Goal: Task Accomplishment & Management: Manage account settings

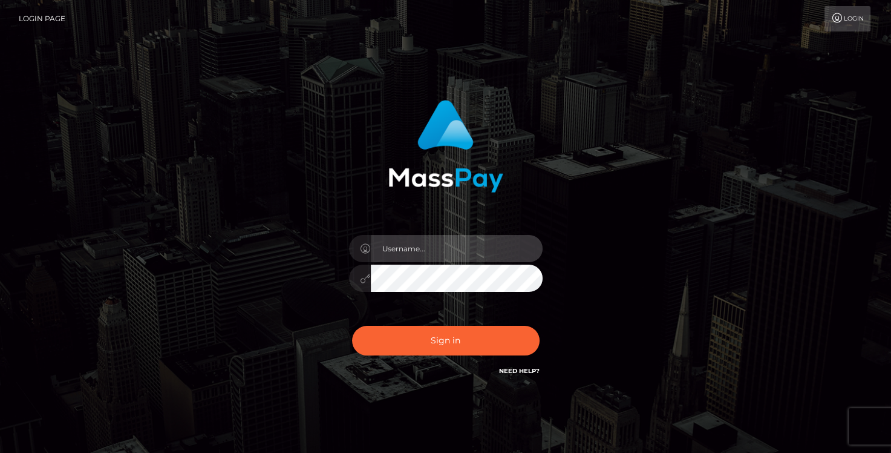
click at [427, 247] on input "text" at bounding box center [457, 248] width 172 height 27
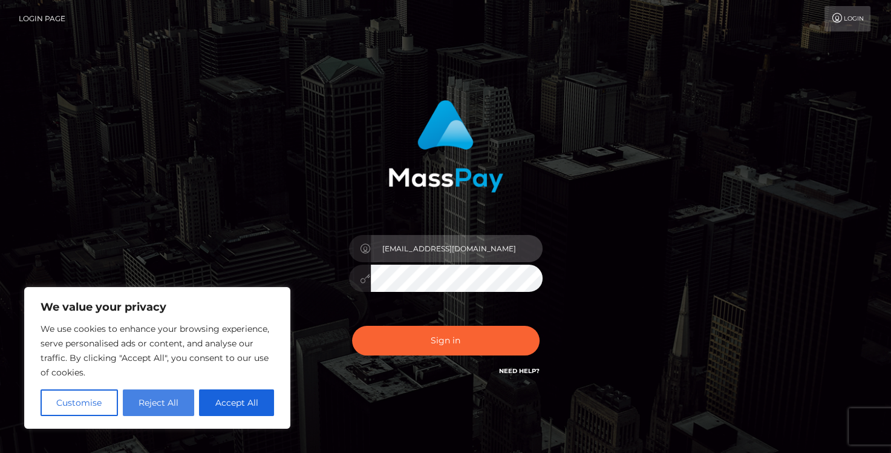
type input "datbishdeegy@gmail.com"
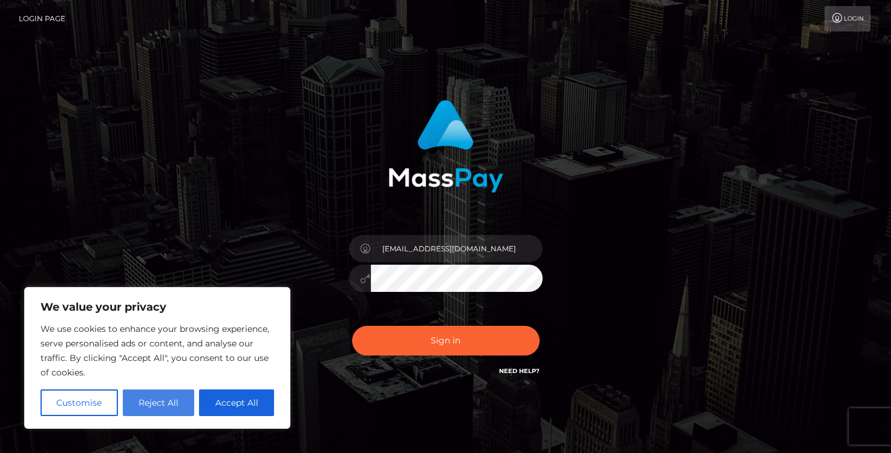
click at [174, 398] on button "Reject All" at bounding box center [159, 402] width 72 height 27
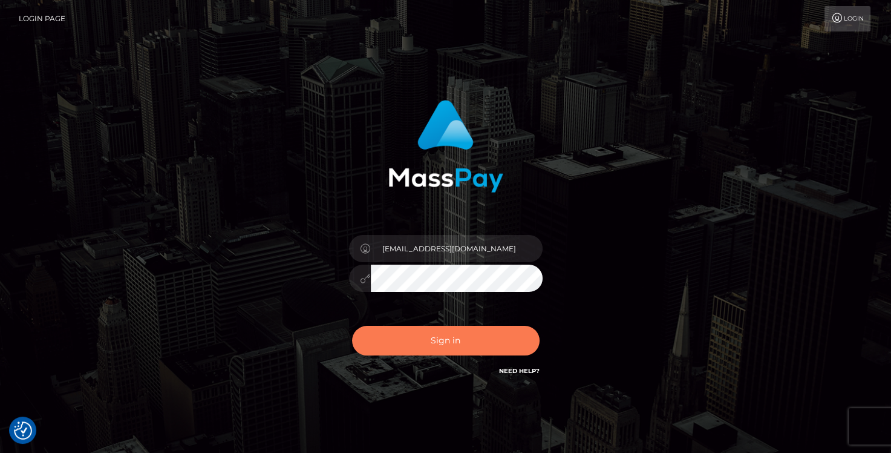
click at [467, 344] on button "Sign in" at bounding box center [446, 341] width 188 height 30
